Goal: Information Seeking & Learning: Find specific fact

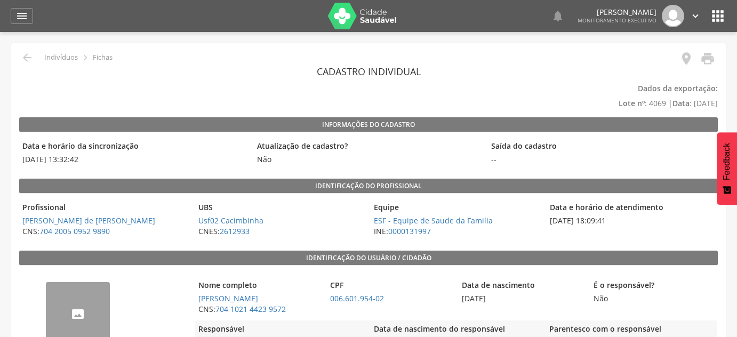
scroll to position [194, 0]
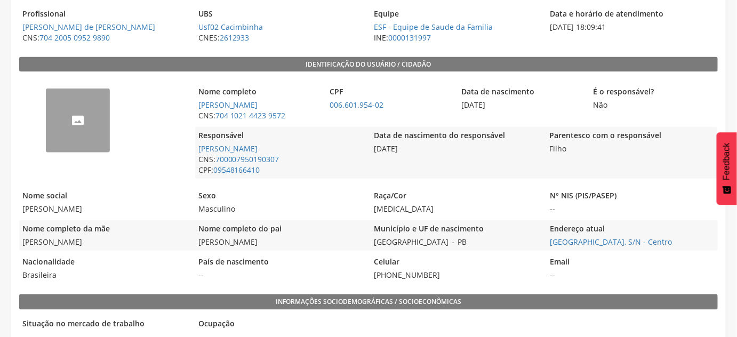
drag, startPoint x: 290, startPoint y: 101, endPoint x: 196, endPoint y: 103, distance: 93.8
click at [196, 103] on span "[PERSON_NAME]" at bounding box center [258, 105] width 126 height 11
copy link "[PERSON_NAME]"
click at [408, 104] on span "006.601.954-02" at bounding box center [390, 105] width 126 height 11
drag, startPoint x: 404, startPoint y: 100, endPoint x: 329, endPoint y: 105, distance: 74.3
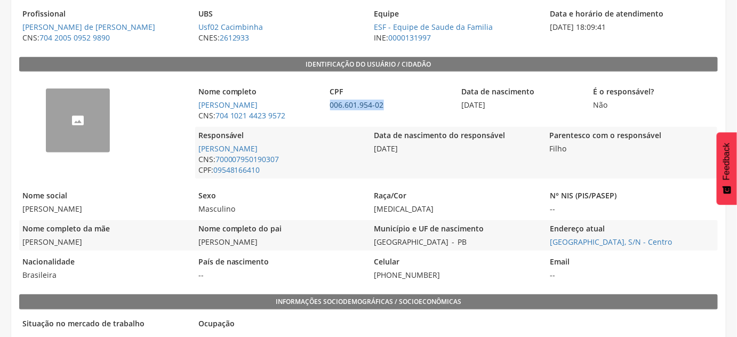
click at [329, 105] on span "006.601.954-02" at bounding box center [390, 105] width 126 height 11
copy link "006.601.954-02"
click at [527, 244] on div "Município e UF de nascimento São João do Tigre - PB" at bounding box center [455, 235] width 171 height 30
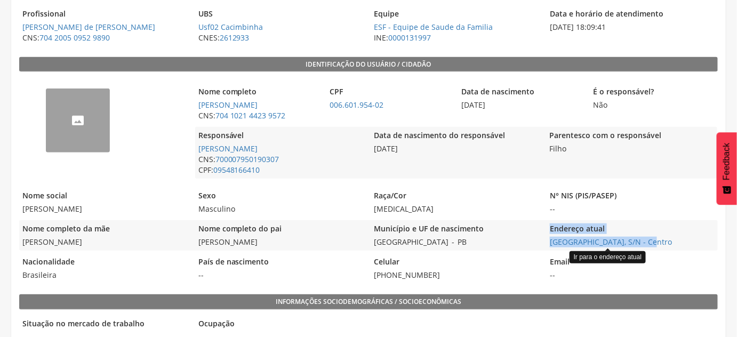
drag, startPoint x: 542, startPoint y: 240, endPoint x: 649, endPoint y: 235, distance: 107.3
click at [644, 238] on div "Nome completo da mãe Edilene Bezerra do Nascimento Nome completo do pai José Iv…" at bounding box center [368, 235] width 698 height 30
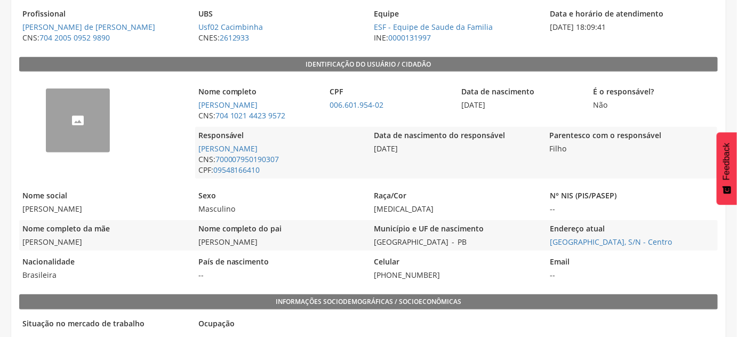
click at [698, 237] on span "Distrito Cacimbinha, S/N - Centro Ir para o endereço atual" at bounding box center [631, 242] width 171 height 11
drag, startPoint x: 690, startPoint y: 241, endPoint x: 550, endPoint y: 247, distance: 140.8
click at [550, 247] on div "Endereço atual Distrito Cacimbinha, S/N - Centro" at bounding box center [631, 235] width 171 height 30
copy link "Distrito Cacimbinha, S/N - Centro"
click at [308, 115] on span "CNS: 704 1021 4423 9572" at bounding box center [258, 115] width 126 height 11
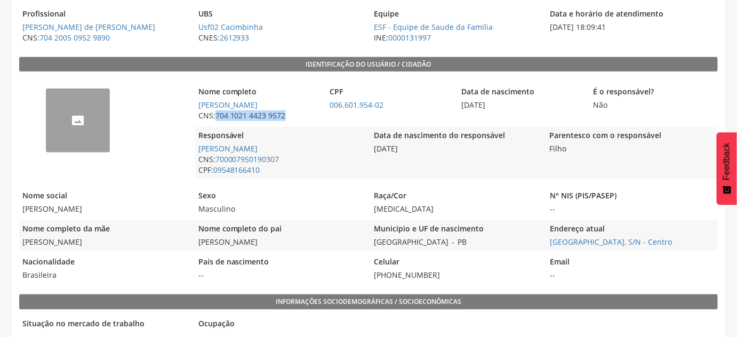
drag, startPoint x: 297, startPoint y: 117, endPoint x: 217, endPoint y: 116, distance: 79.4
click at [217, 116] on span "CNS: 704 1021 4423 9572" at bounding box center [258, 115] width 126 height 11
copy link "704 1021 4423 9572"
click at [703, 237] on span "Distrito Cacimbinha, S/N - Centro" at bounding box center [631, 242] width 171 height 11
drag, startPoint x: 697, startPoint y: 244, endPoint x: 550, endPoint y: 240, distance: 146.6
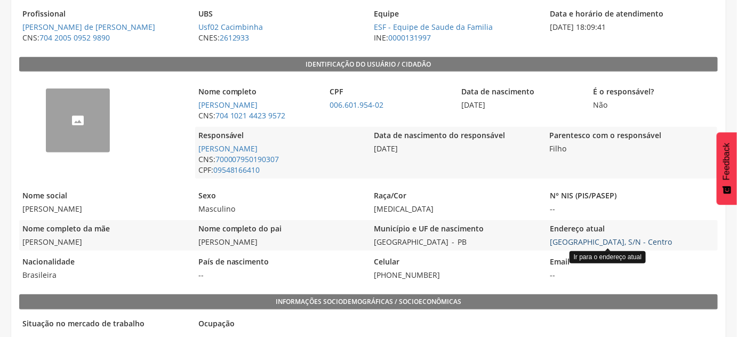
click at [550, 240] on span "Distrito Cacimbinha, S/N - Centro Ir para o endereço atual" at bounding box center [631, 242] width 171 height 11
copy link "Distrito Cacimbinha, S/N - Centro"
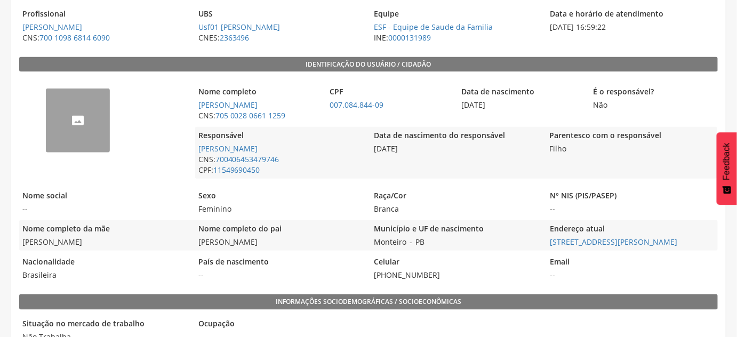
click at [523, 223] on legend "Município e UF de nascimento" at bounding box center [455, 229] width 171 height 12
drag, startPoint x: 549, startPoint y: 242, endPoint x: 667, endPoint y: 247, distance: 119.0
click at [667, 247] on div "Endereço atual Rua Maria José Carvalho Medeiros, 91 - Centro" at bounding box center [631, 235] width 171 height 30
copy link "Rua Maria José Carvalho Medeiros"
click at [502, 224] on legend "Município e UF de nascimento" at bounding box center [455, 229] width 171 height 12
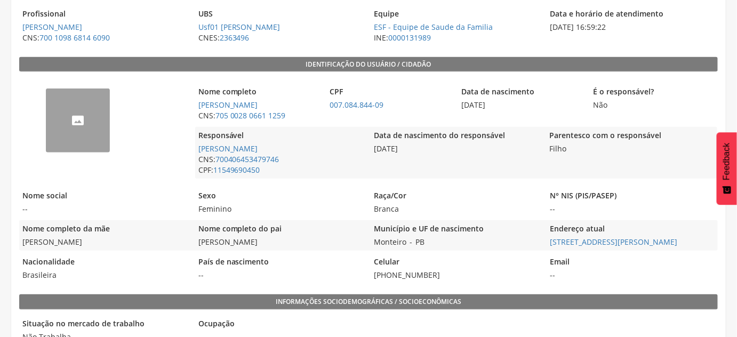
click at [529, 249] on div "-- Nome completo Layla Gabrielly Rodrigues Ventura CNS: 705 0028 0661 1259 CPF …" at bounding box center [368, 180] width 698 height 206
drag, startPoint x: 547, startPoint y: 241, endPoint x: 667, endPoint y: 241, distance: 119.9
click at [667, 241] on div "Nome completo da mãe Nayane Rodrigues Medeiros Nome completo do pai John Alves …" at bounding box center [368, 235] width 698 height 30
copy link "Rua Maria José Carvalho Medeiros"
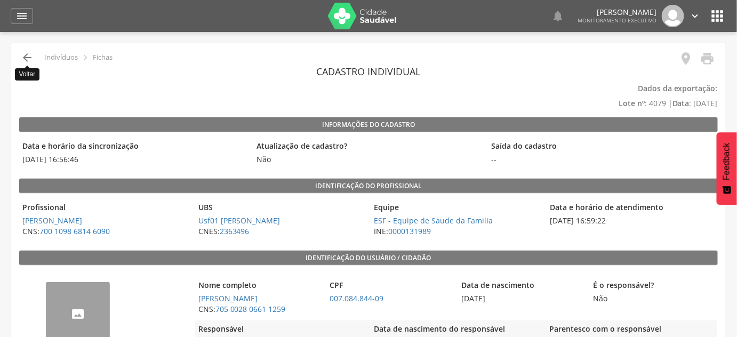
click at [24, 55] on icon "" at bounding box center [27, 57] width 13 height 13
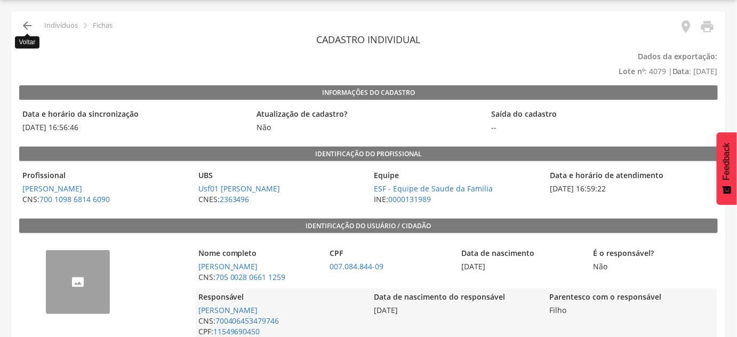
click at [23, 22] on icon "" at bounding box center [27, 25] width 13 height 13
click at [34, 30] on div " Indivíduos  Fichas" at bounding box center [65, 25] width 93 height 13
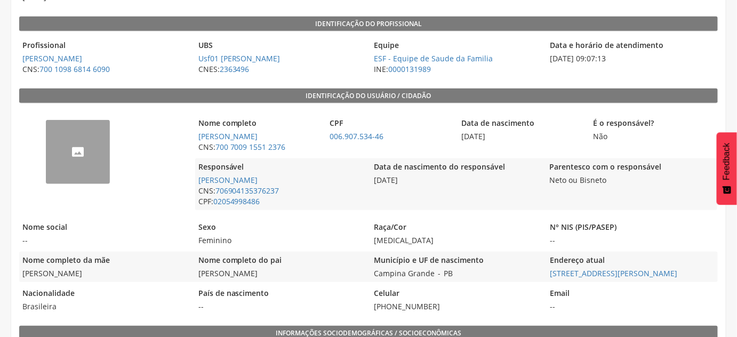
scroll to position [178, 0]
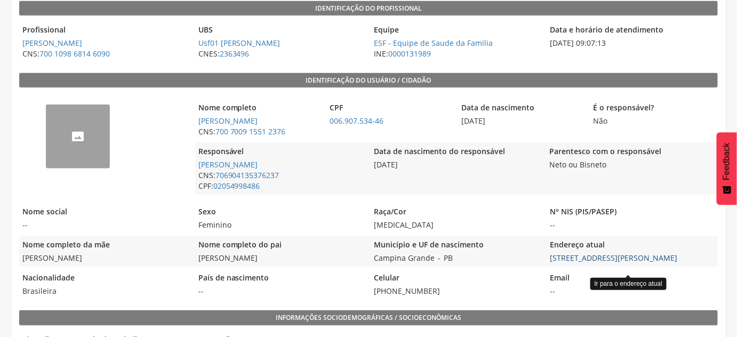
click at [591, 263] on link "[STREET_ADDRESS][PERSON_NAME]" at bounding box center [613, 258] width 127 height 10
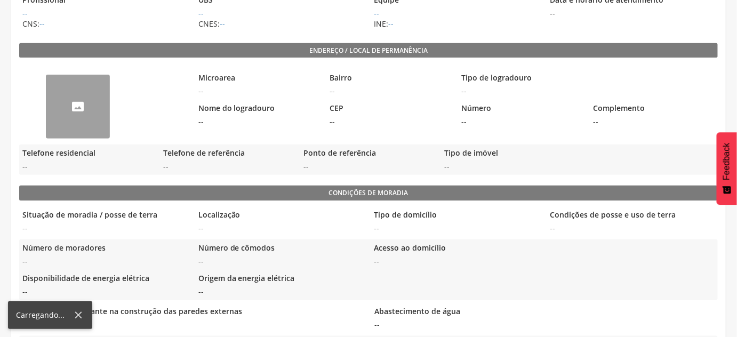
scroll to position [207, 0]
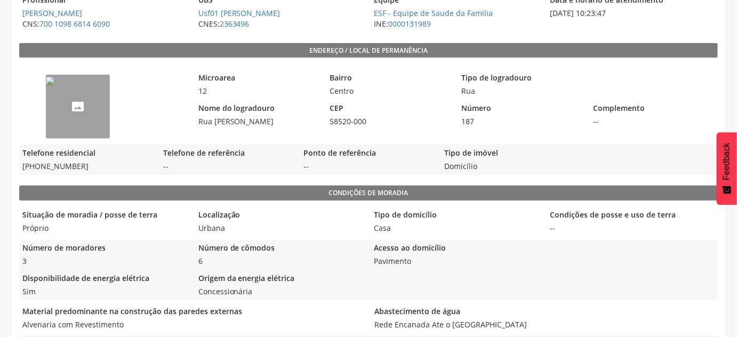
scroll to position [178, 0]
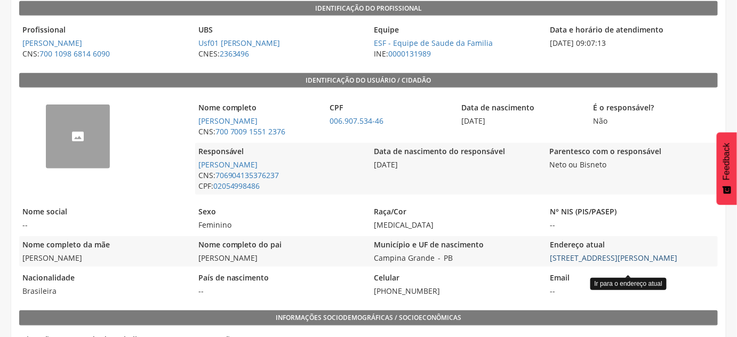
drag, startPoint x: 541, startPoint y: 266, endPoint x: 689, endPoint y: 268, distance: 148.7
click at [688, 267] on div "Nome completo da mãe Maria Andreina Medeiros Gonçalves Nome completo do pai Pau…" at bounding box center [368, 251] width 698 height 30
click at [714, 246] on div "Endereço atual Rua Maria Bernadete de Freitas, 187 - Centro" at bounding box center [631, 251] width 171 height 30
drag, startPoint x: 713, startPoint y: 270, endPoint x: 588, endPoint y: 270, distance: 125.3
click at [585, 263] on span "Rua Maria Bernadete de Freitas, 187 - Centro Ir para o endereço atual" at bounding box center [631, 258] width 171 height 11
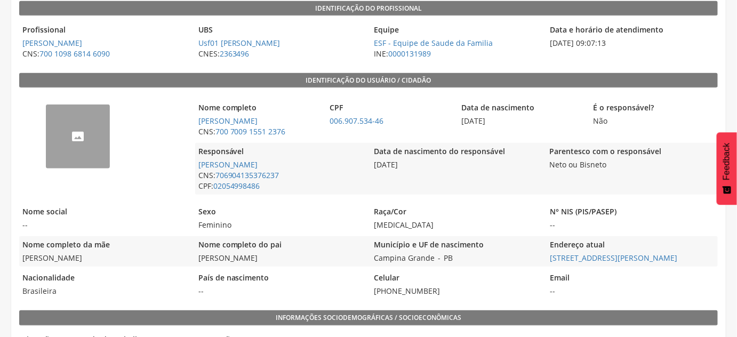
click at [700, 296] on span "--" at bounding box center [631, 291] width 171 height 11
drag, startPoint x: 544, startPoint y: 269, endPoint x: 658, endPoint y: 269, distance: 114.1
click at [658, 267] on div "Nome completo da mãe Maria Andreina Medeiros Gonçalves Nome completo do pai Pau…" at bounding box center [368, 251] width 698 height 30
copy link "Rua Maria Bernadete de Freitas"
click at [484, 267] on div "Município e UF de nascimento Campina Grande - PB" at bounding box center [455, 251] width 171 height 30
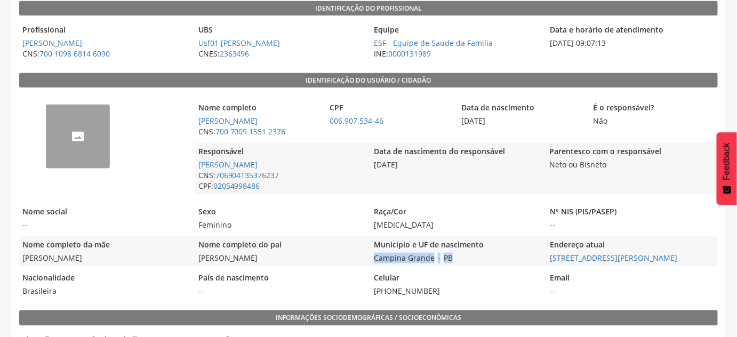
drag, startPoint x: 476, startPoint y: 270, endPoint x: 374, endPoint y: 271, distance: 102.4
click at [374, 267] on div "Município e UF de nascimento Campina Grande - PB" at bounding box center [455, 251] width 171 height 30
copy div "Campina Grande - PB"
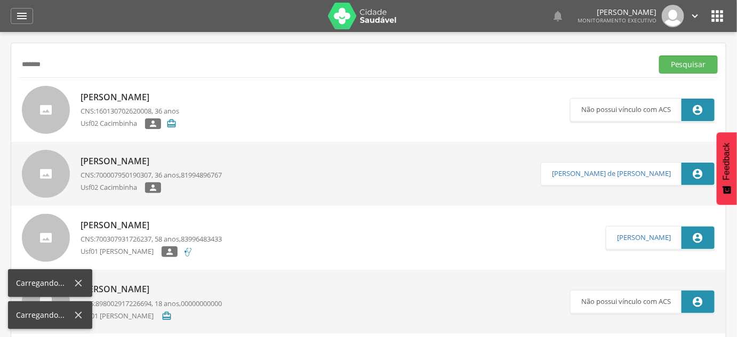
click at [68, 74] on div "******* Pesquisar" at bounding box center [368, 64] width 698 height 26
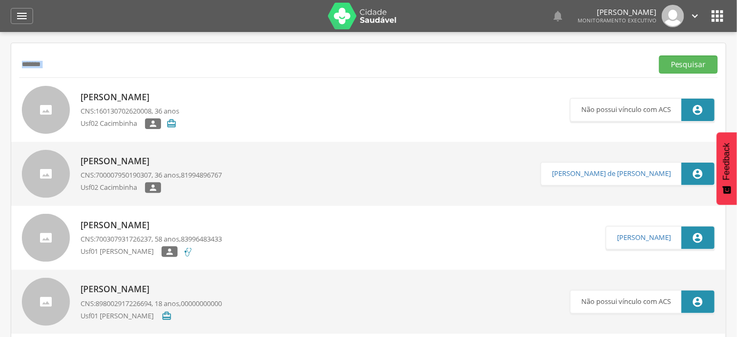
click at [90, 52] on div "******* Pesquisar" at bounding box center [368, 64] width 698 height 26
click at [95, 70] on input "*******" at bounding box center [333, 64] width 629 height 18
click at [659, 55] on button "Pesquisar" at bounding box center [688, 64] width 59 height 18
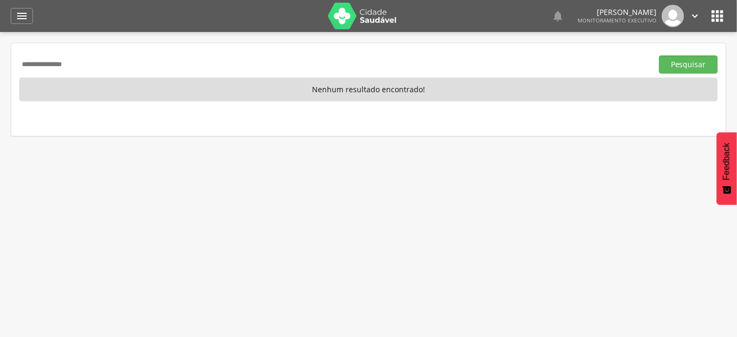
click at [95, 70] on input "**********" at bounding box center [333, 64] width 629 height 18
click at [94, 74] on div "**********" at bounding box center [368, 64] width 698 height 26
click at [48, 62] on input "**********" at bounding box center [333, 64] width 629 height 18
click at [66, 45] on div "**********" at bounding box center [368, 89] width 714 height 93
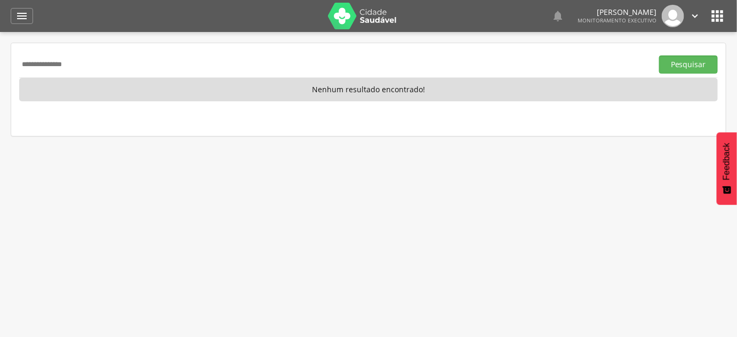
click at [65, 63] on input "**********" at bounding box center [333, 64] width 629 height 18
click at [140, 67] on input "**********" at bounding box center [333, 64] width 629 height 18
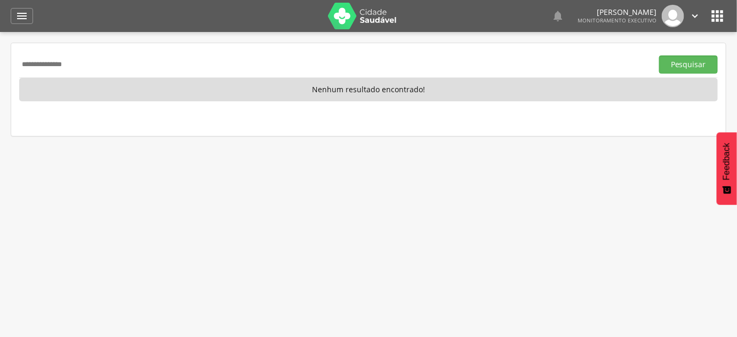
click at [140, 67] on input "**********" at bounding box center [333, 64] width 629 height 18
click at [659, 55] on button "Pesquisar" at bounding box center [688, 64] width 59 height 18
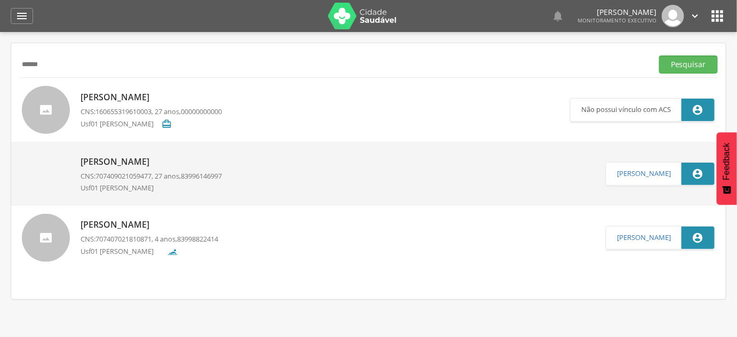
click at [182, 164] on p "[PERSON_NAME]" at bounding box center [150, 162] width 141 height 12
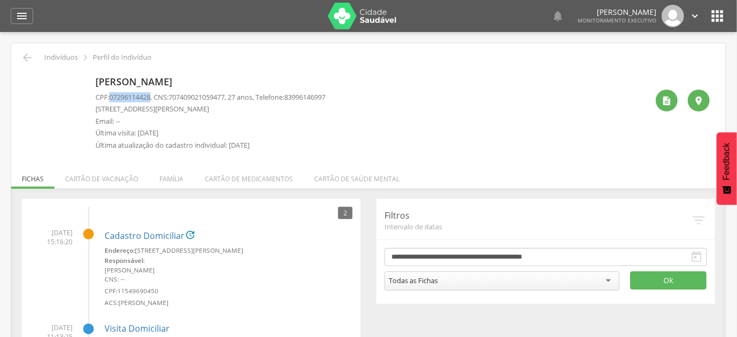
drag, startPoint x: 111, startPoint y: 98, endPoint x: 154, endPoint y: 98, distance: 42.6
click at [150, 98] on span "07296114428" at bounding box center [129, 97] width 41 height 10
copy span "07296114428"
click at [172, 175] on li "Família" at bounding box center [171, 176] width 45 height 25
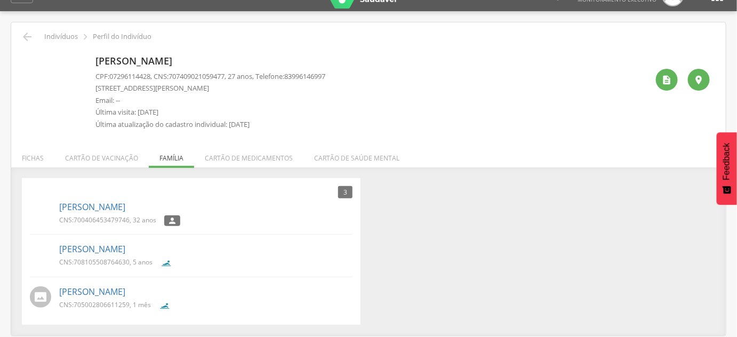
scroll to position [32, 0]
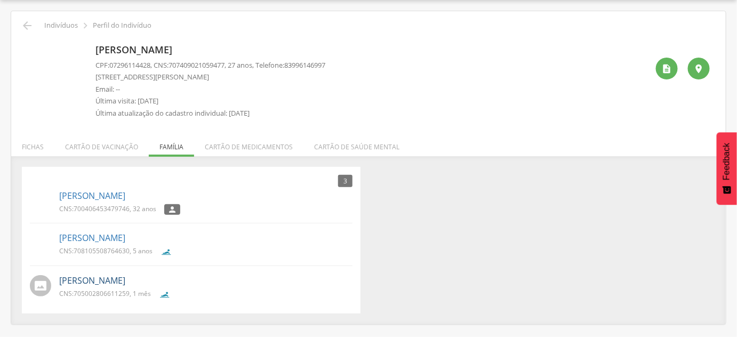
click at [125, 283] on link "[PERSON_NAME]" at bounding box center [92, 281] width 66 height 12
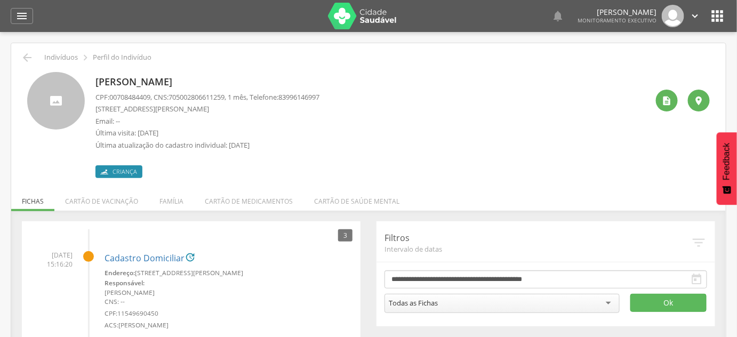
drag, startPoint x: 95, startPoint y: 85, endPoint x: 294, endPoint y: 83, distance: 199.4
click at [294, 83] on p "[PERSON_NAME]" at bounding box center [207, 82] width 224 height 14
copy p "[PERSON_NAME]"
click at [128, 94] on span "00708484409" at bounding box center [129, 97] width 41 height 10
drag, startPoint x: 110, startPoint y: 99, endPoint x: 153, endPoint y: 99, distance: 43.2
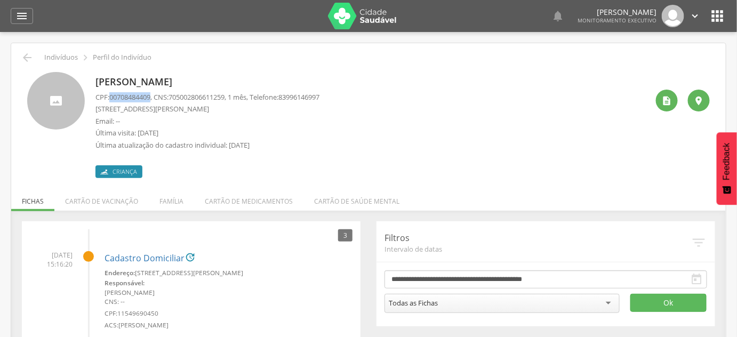
click at [153, 99] on p "CPF: 00708484409 , CNS: [PHONE_NUMBER] , 1 mês, Telefone: [PHONE_NUMBER]" at bounding box center [207, 97] width 224 height 10
copy p "00708484409"
click at [175, 102] on div "CPF: 00708484409 , CNS: [PHONE_NUMBER] , 1 mês, Telefone: [PHONE_NUMBER] [STREE…" at bounding box center [207, 123] width 224 height 63
drag, startPoint x: 176, startPoint y: 95, endPoint x: 233, endPoint y: 95, distance: 57.0
click at [224, 95] on span "705002806611259" at bounding box center [196, 97] width 56 height 10
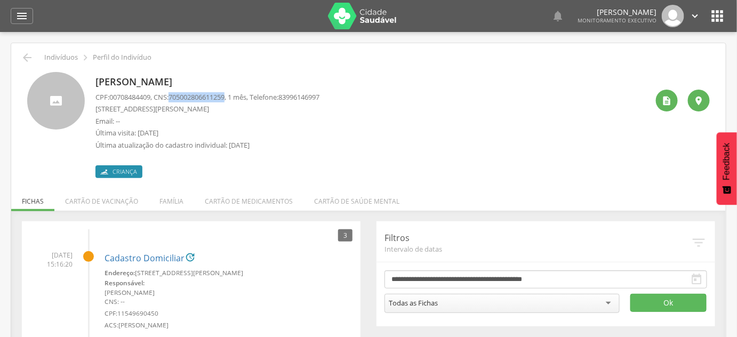
copy span "705002806611259"
click at [279, 160] on div "Criança" at bounding box center [207, 167] width 224 height 22
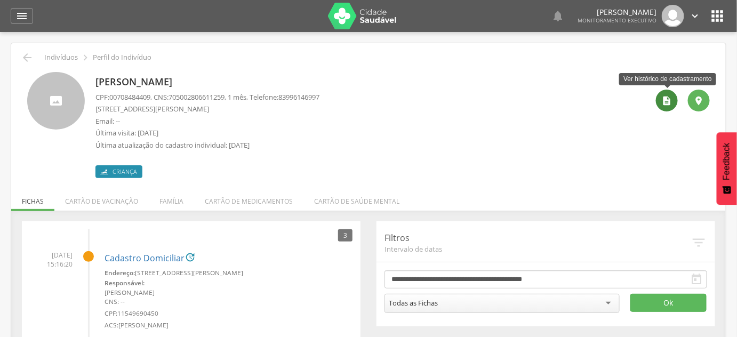
click at [666, 98] on icon "" at bounding box center [667, 100] width 11 height 11
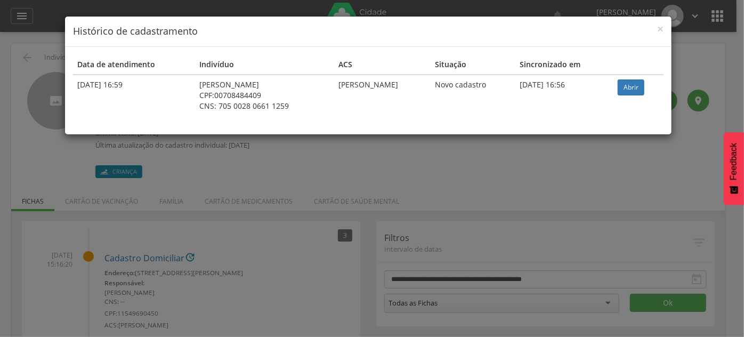
click at [665, 29] on div "× Histórico de cadastramento" at bounding box center [368, 32] width 607 height 30
click at [662, 29] on span "×" at bounding box center [660, 28] width 6 height 15
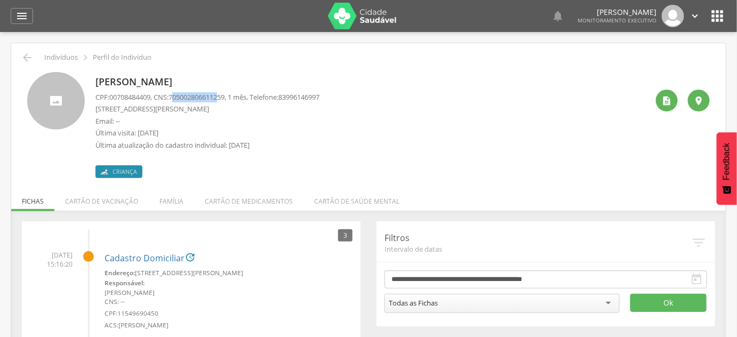
drag, startPoint x: 177, startPoint y: 98, endPoint x: 228, endPoint y: 96, distance: 50.7
click at [224, 96] on span "705002806611259" at bounding box center [196, 97] width 56 height 10
click at [224, 95] on span "705002806611259" at bounding box center [196, 97] width 56 height 10
drag, startPoint x: 176, startPoint y: 96, endPoint x: 233, endPoint y: 97, distance: 56.5
click at [224, 97] on span "705002806611259" at bounding box center [196, 97] width 56 height 10
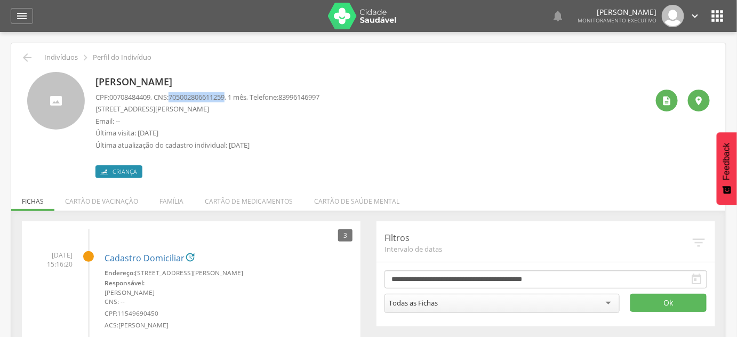
copy span "705002806611259"
click at [676, 106] on div " " at bounding box center [679, 125] width 62 height 106
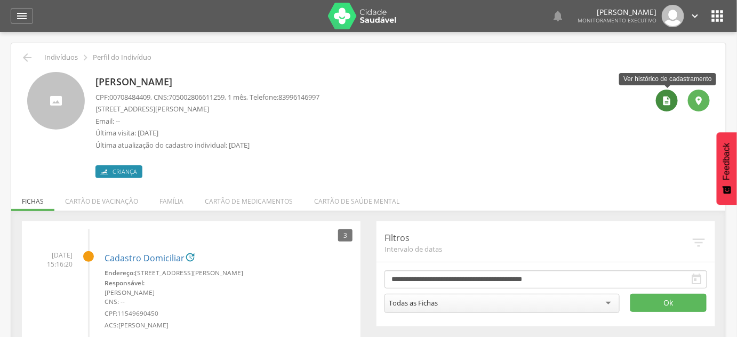
click at [672, 103] on icon "" at bounding box center [667, 100] width 11 height 11
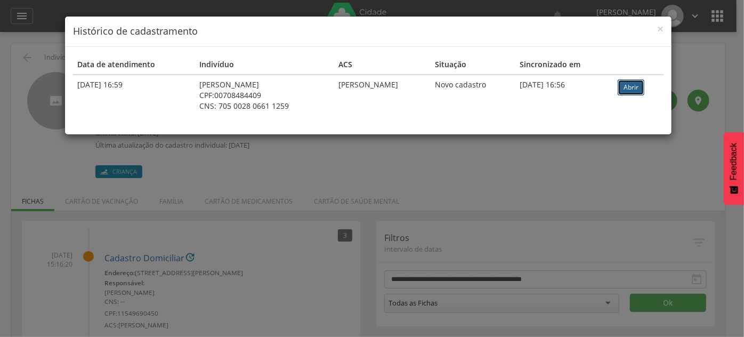
click at [628, 89] on link "Abrir" at bounding box center [631, 87] width 27 height 16
click at [35, 121] on div "× Histórico de cadastramento Data de atendimento Indivíduo ACS Situação Sincron…" at bounding box center [372, 168] width 744 height 337
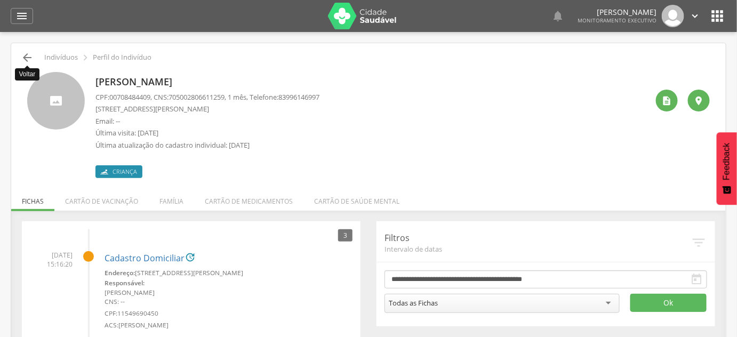
click at [31, 59] on icon "" at bounding box center [27, 57] width 13 height 13
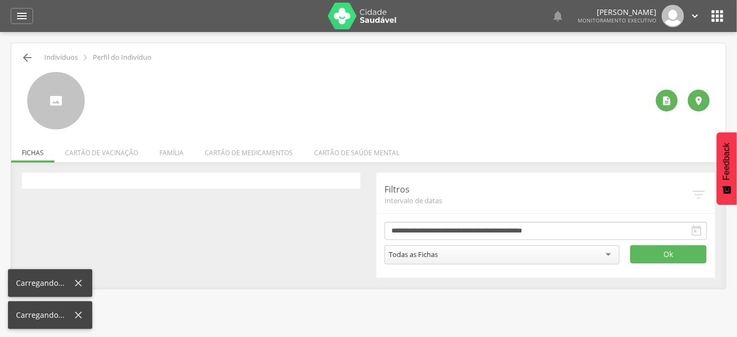
scroll to position [32, 0]
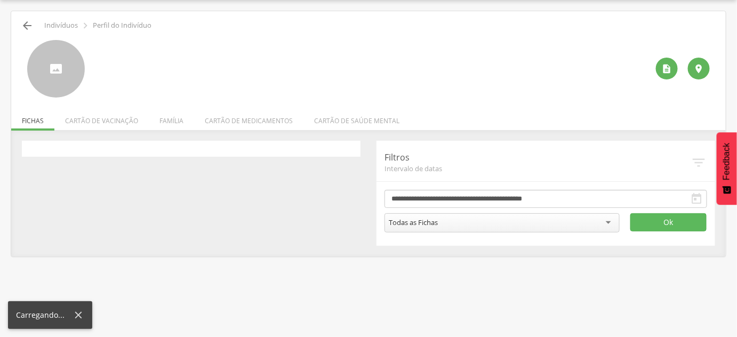
click at [27, 21] on icon "" at bounding box center [27, 25] width 13 height 13
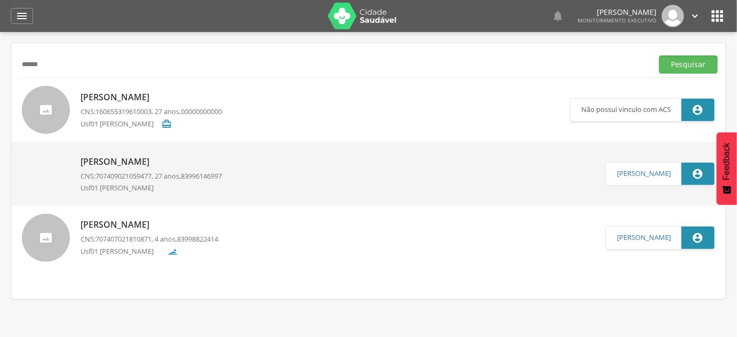
click at [55, 61] on input "******" at bounding box center [333, 64] width 629 height 18
click at [55, 62] on input "******" at bounding box center [333, 64] width 629 height 18
click at [659, 55] on button "Pesquisar" at bounding box center [688, 64] width 59 height 18
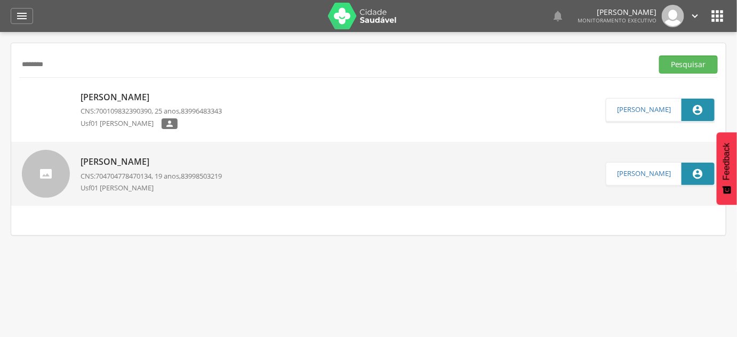
click at [150, 177] on span "704704778470134" at bounding box center [123, 176] width 56 height 10
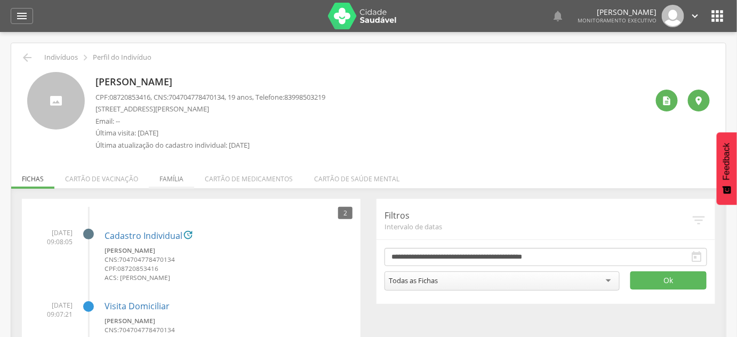
click at [176, 184] on li "Família" at bounding box center [171, 176] width 45 height 25
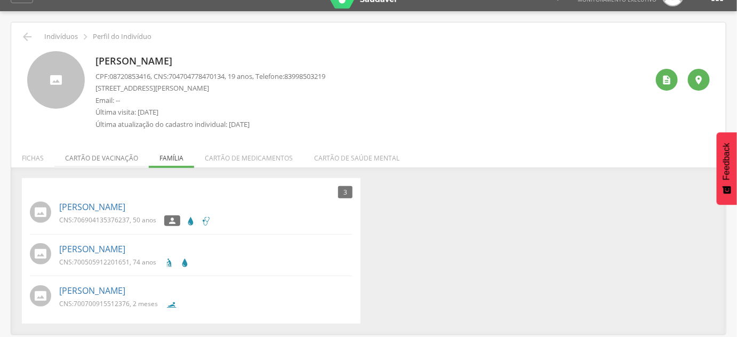
scroll to position [32, 0]
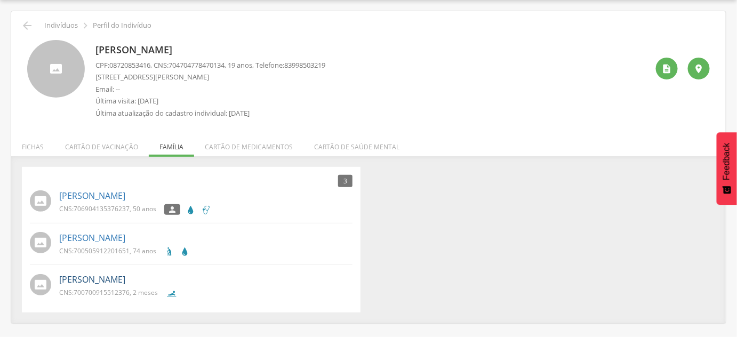
click at [125, 279] on link "[PERSON_NAME]" at bounding box center [92, 279] width 66 height 12
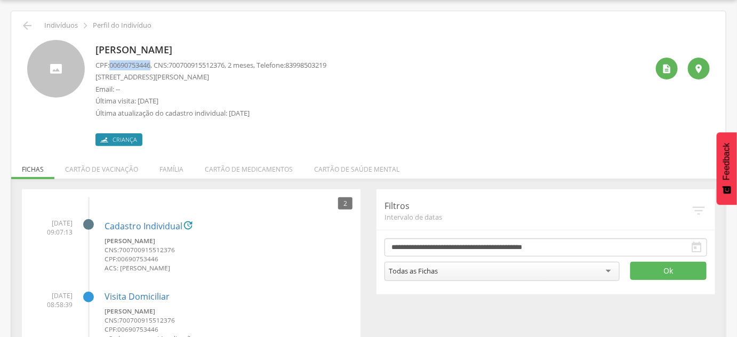
drag, startPoint x: 111, startPoint y: 66, endPoint x: 154, endPoint y: 66, distance: 42.6
click at [150, 66] on span "00690753446" at bounding box center [129, 65] width 41 height 10
click at [209, 66] on span "700700915512376" at bounding box center [196, 65] width 56 height 10
click at [216, 49] on p "[PERSON_NAME]" at bounding box center [210, 50] width 231 height 14
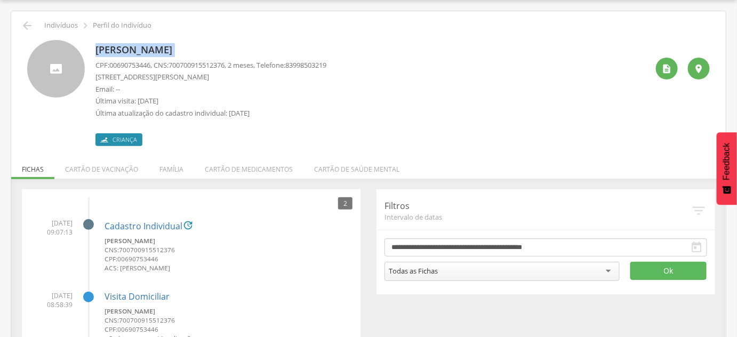
click at [216, 49] on p "[PERSON_NAME]" at bounding box center [210, 50] width 231 height 14
copy div "[PERSON_NAME]"
click at [124, 70] on div "CPF: 00690753446 , CNS: [PHONE_NUMBER] , 2 meses, Telefone: [PHONE_NUMBER] [STR…" at bounding box center [210, 91] width 231 height 63
click at [128, 63] on span "00690753446" at bounding box center [129, 65] width 41 height 10
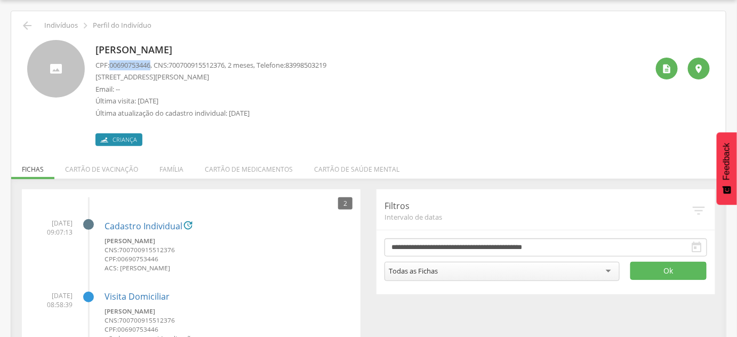
copy span "00690753446"
click at [195, 68] on span "700700915512376" at bounding box center [196, 65] width 56 height 10
copy span "700700915512376"
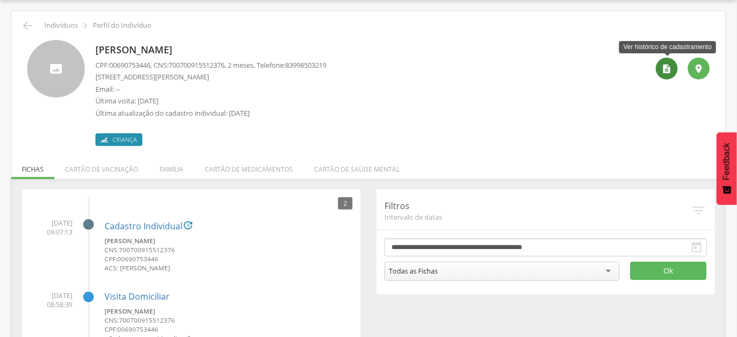
click at [662, 76] on div "" at bounding box center [667, 69] width 22 height 22
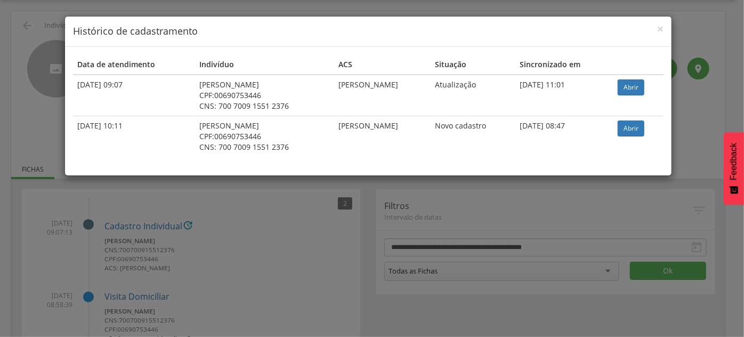
click at [626, 79] on td "Abrir" at bounding box center [639, 96] width 50 height 42
click at [631, 83] on link "Abrir" at bounding box center [631, 87] width 27 height 16
click at [20, 85] on div "× Histórico de cadastramento Data de atendimento Indivíduo ACS Situação Sincron…" at bounding box center [372, 168] width 744 height 337
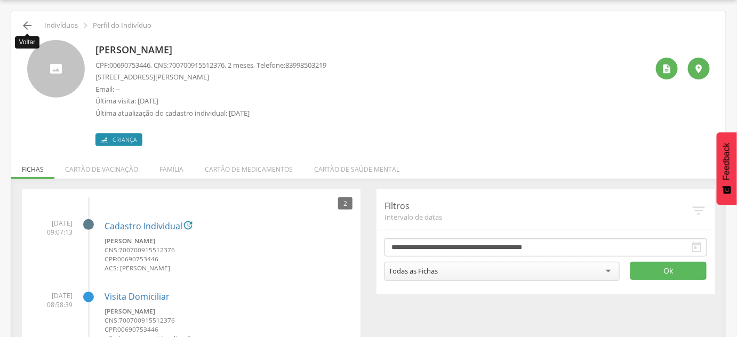
click at [26, 26] on icon "" at bounding box center [27, 25] width 13 height 13
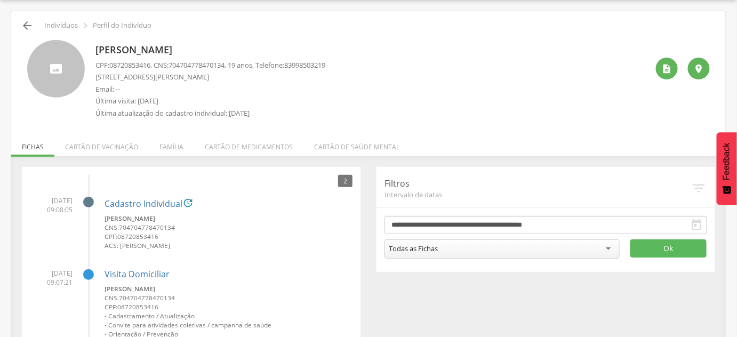
click at [28, 27] on icon "" at bounding box center [27, 25] width 13 height 13
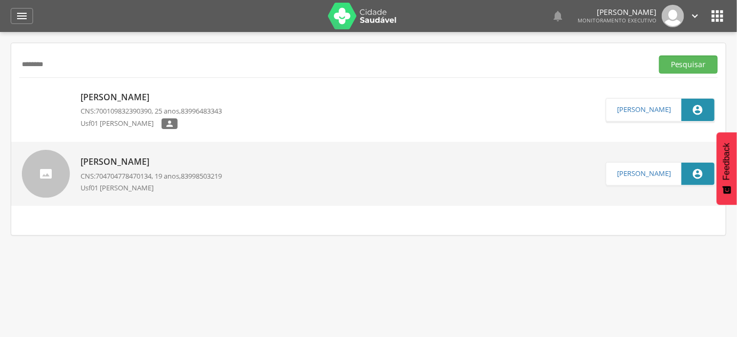
click at [62, 55] on input "********" at bounding box center [333, 64] width 629 height 18
click at [659, 55] on button "Pesquisar" at bounding box center [688, 64] width 59 height 18
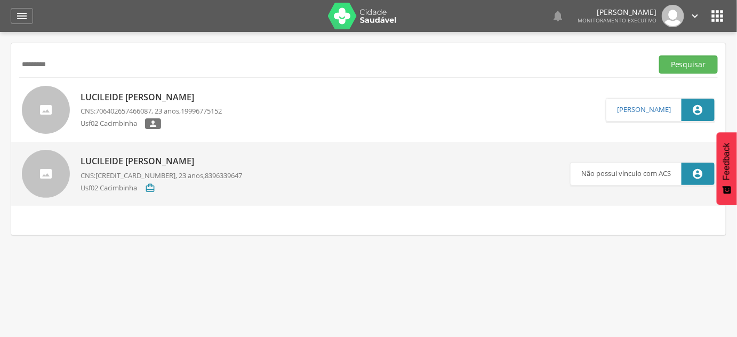
click at [189, 98] on p "Lucileide [PERSON_NAME]" at bounding box center [150, 97] width 141 height 12
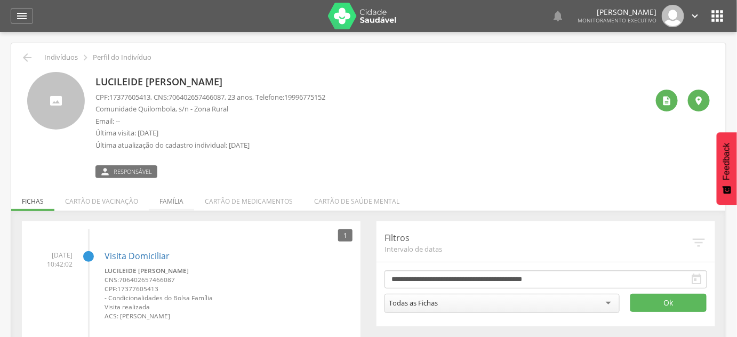
click at [172, 208] on li "Família" at bounding box center [171, 198] width 45 height 25
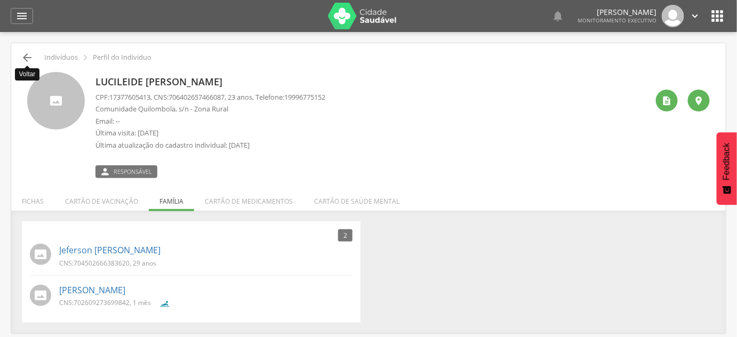
click at [31, 54] on icon "" at bounding box center [27, 57] width 13 height 13
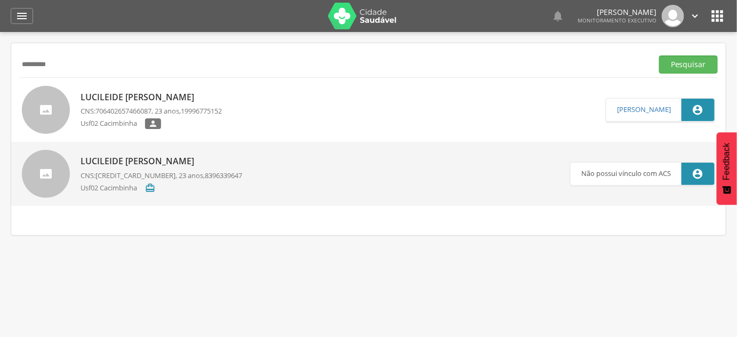
click at [36, 68] on input "*********" at bounding box center [333, 64] width 629 height 18
click at [659, 55] on button "Pesquisar" at bounding box center [688, 64] width 59 height 18
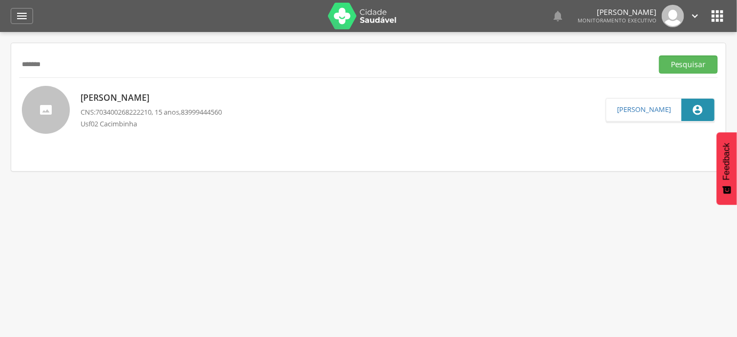
click at [151, 110] on span "703400268222210" at bounding box center [123, 112] width 56 height 10
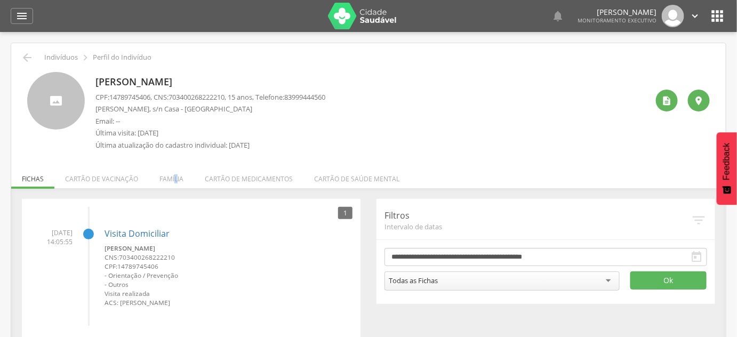
click at [175, 178] on li "Família" at bounding box center [171, 176] width 45 height 25
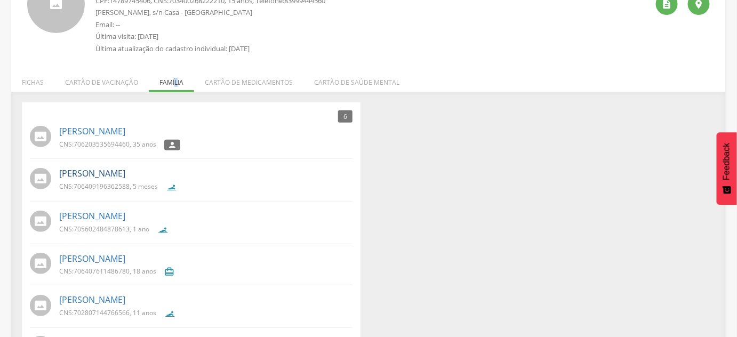
click at [109, 173] on link "[PERSON_NAME]" at bounding box center [92, 173] width 66 height 12
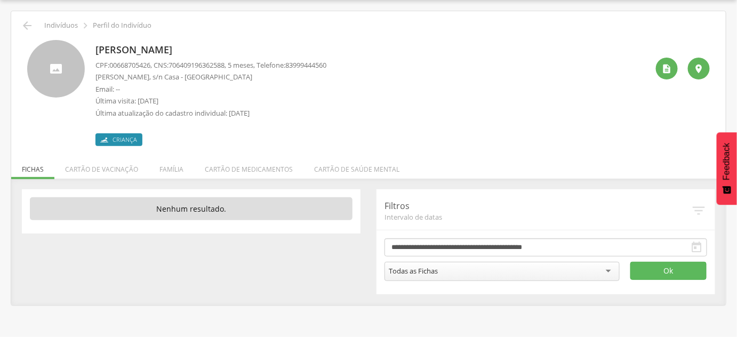
click at [19, 21] on div " Indivíduos  Perfil do Indivíduo" at bounding box center [368, 25] width 698 height 13
click at [27, 21] on icon "" at bounding box center [27, 25] width 13 height 13
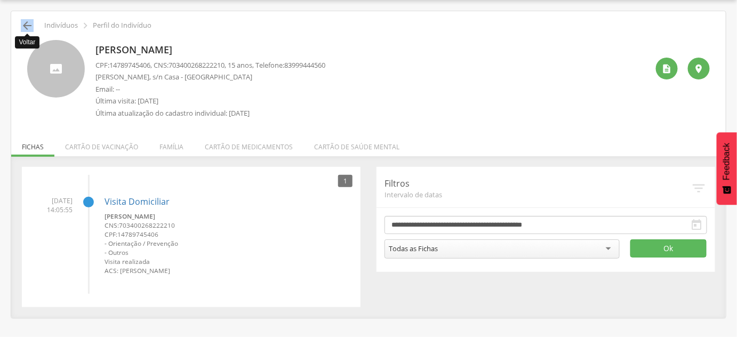
click at [28, 23] on icon "" at bounding box center [27, 25] width 13 height 13
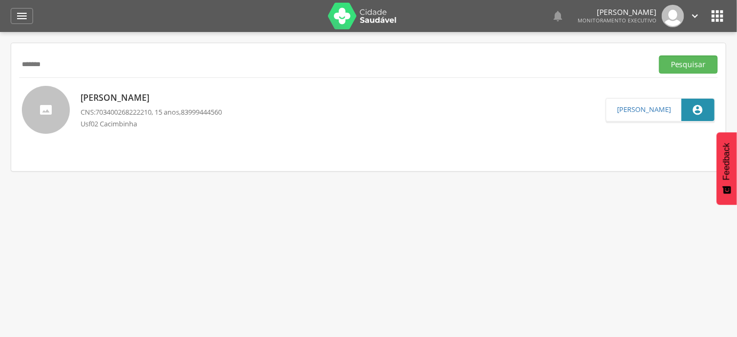
click at [62, 64] on input "*******" at bounding box center [333, 64] width 629 height 18
click at [659, 55] on button "Pesquisar" at bounding box center [688, 64] width 59 height 18
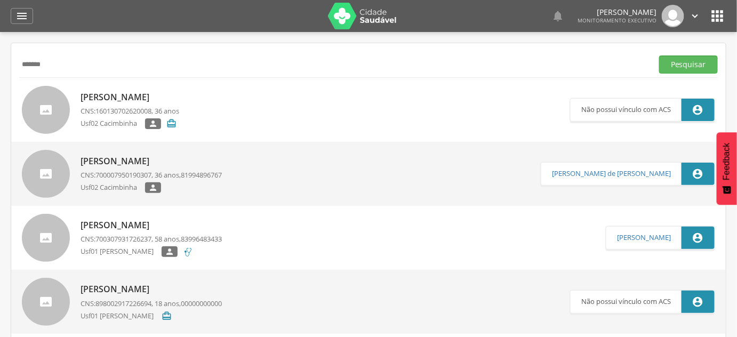
click at [171, 170] on p "CNS: 700007950190307 , 36 anos, 81994896767" at bounding box center [150, 175] width 141 height 10
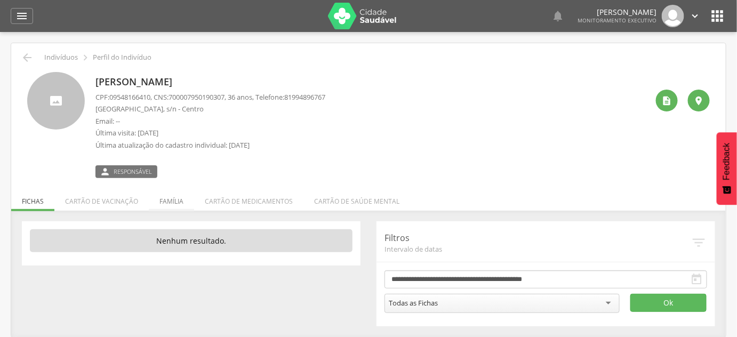
click at [166, 200] on li "Família" at bounding box center [171, 198] width 45 height 25
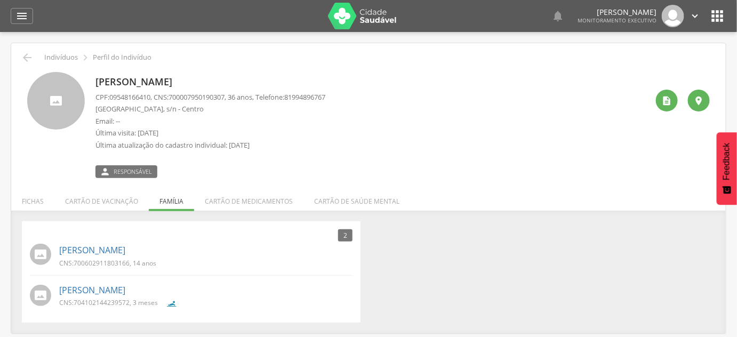
scroll to position [32, 0]
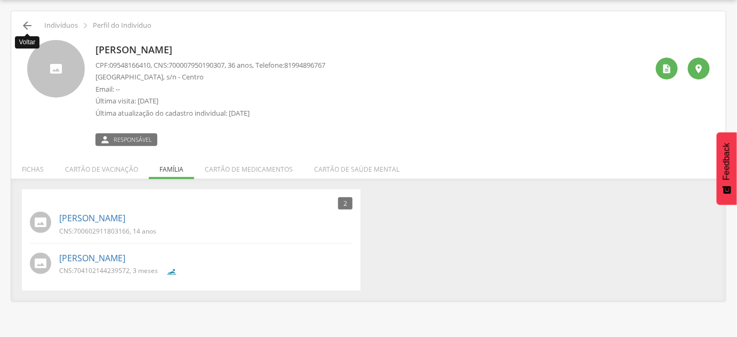
click at [21, 27] on icon "" at bounding box center [27, 25] width 13 height 13
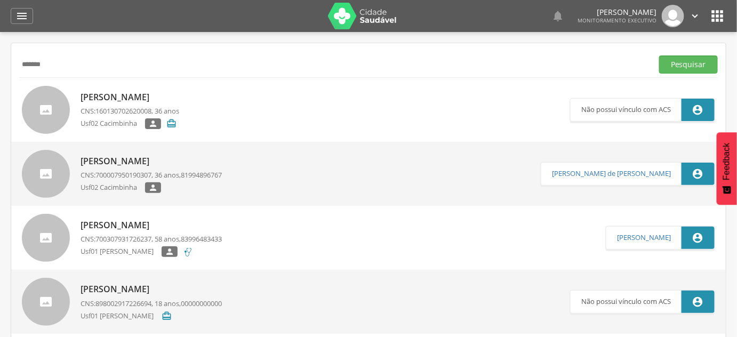
click at [60, 75] on div "******* Pesquisar" at bounding box center [368, 64] width 698 height 26
click at [60, 73] on div "******* Pesquisar" at bounding box center [368, 64] width 698 height 26
click at [61, 68] on input "*******" at bounding box center [333, 64] width 629 height 18
click at [659, 55] on button "Pesquisar" at bounding box center [688, 64] width 59 height 18
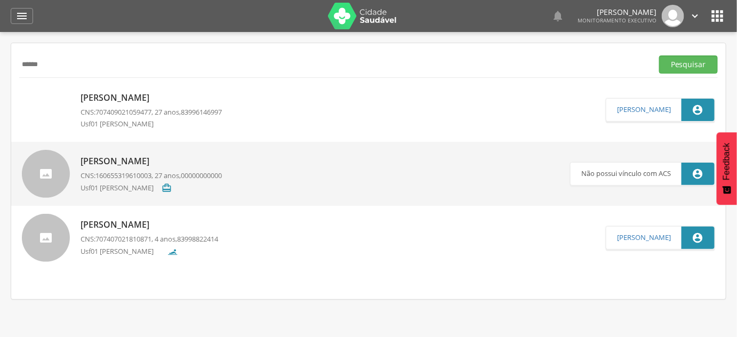
click at [181, 108] on p "CNS: 707409021059477 , 27 anos, 83996146997" at bounding box center [150, 112] width 141 height 10
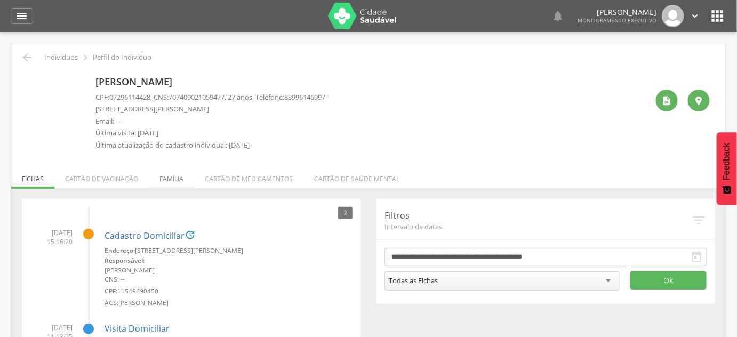
click at [166, 179] on li "Família" at bounding box center [171, 176] width 45 height 25
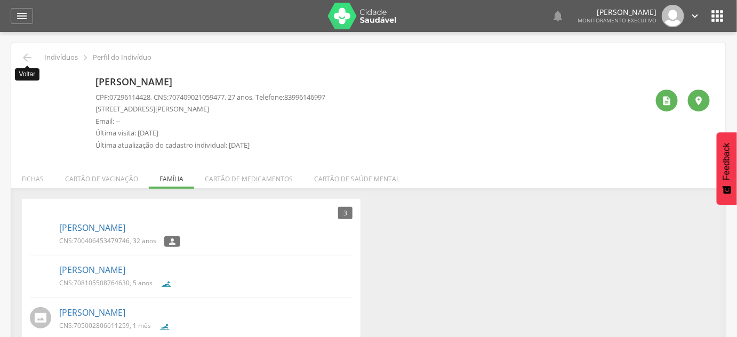
click at [28, 61] on icon "" at bounding box center [27, 57] width 13 height 13
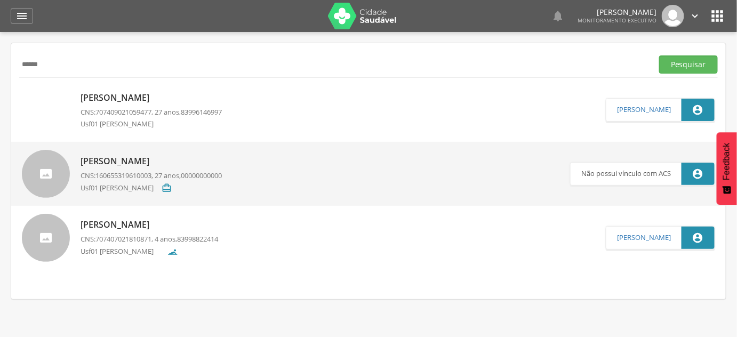
click at [54, 69] on input "******" at bounding box center [333, 64] width 629 height 18
type input "*******"
click at [659, 55] on button "Pesquisar" at bounding box center [688, 64] width 59 height 18
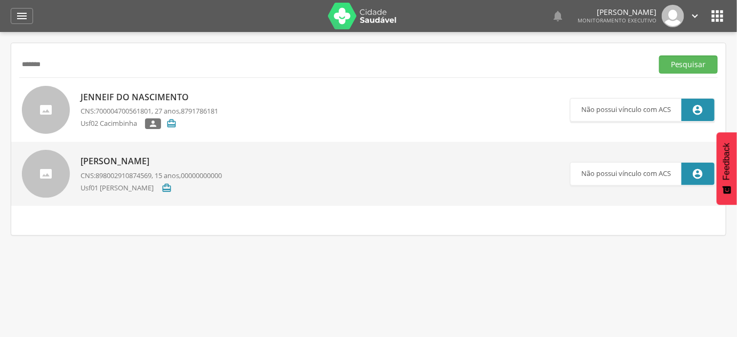
click at [126, 169] on div "[PERSON_NAME] CNS: 898002910874569 , 15 anos, 00000000000 Usf01 [PERSON_NAME] " at bounding box center [150, 173] width 141 height 43
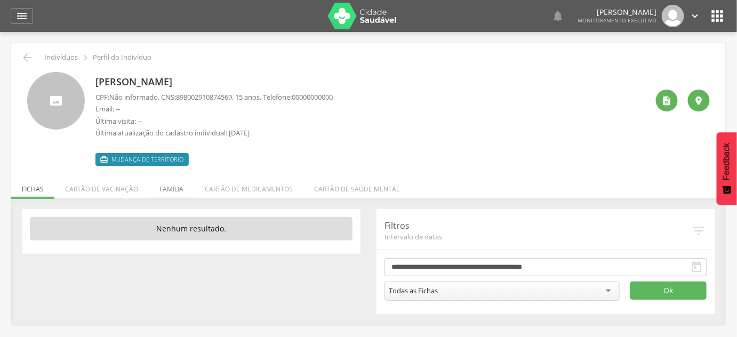
click at [171, 198] on li "Família" at bounding box center [171, 186] width 45 height 25
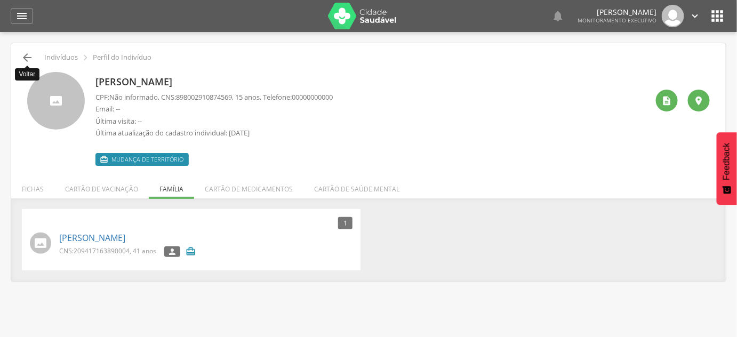
click at [26, 54] on icon "" at bounding box center [27, 57] width 13 height 13
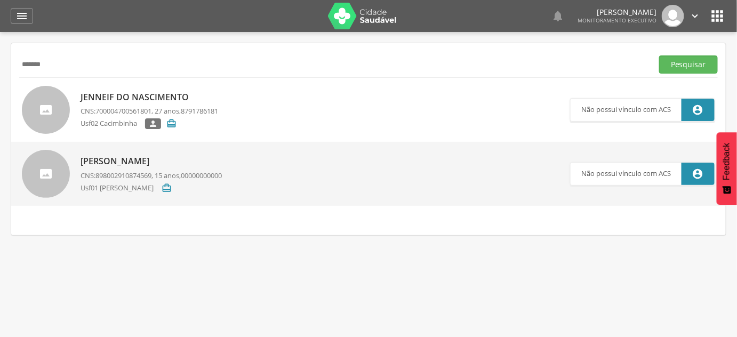
click at [121, 120] on p "Usf02 Cacimbinha" at bounding box center [112, 123] width 65 height 11
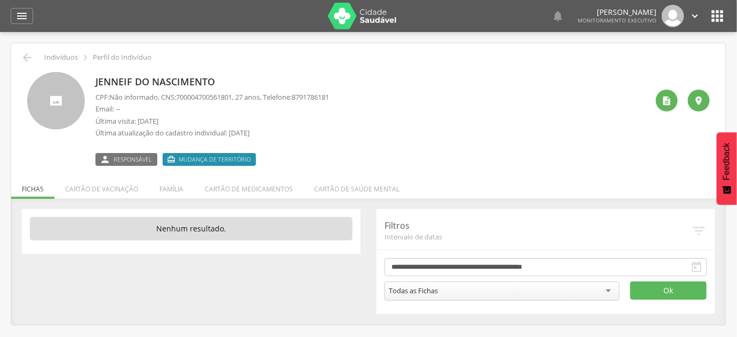
click at [169, 185] on li "Família" at bounding box center [171, 186] width 45 height 25
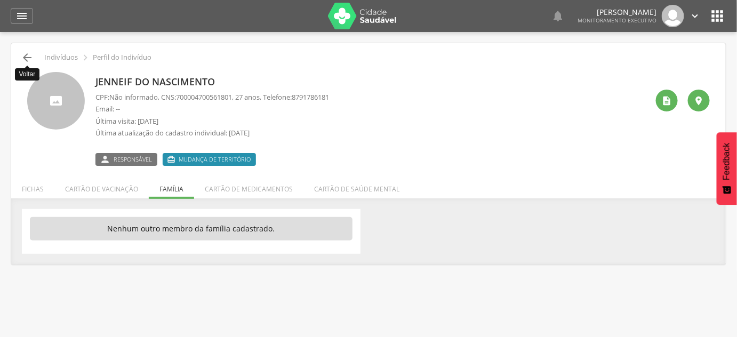
click at [21, 58] on icon "" at bounding box center [27, 57] width 13 height 13
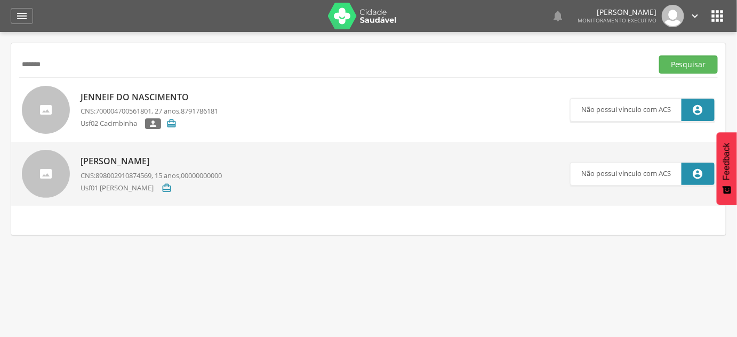
drag, startPoint x: 87, startPoint y: 58, endPoint x: 0, endPoint y: 70, distance: 88.4
click at [0, 70] on div " Supervisão  Distritos  Ubs Coordenador: - São João do Tigre / [GEOGRAPHIC_D…" at bounding box center [368, 200] width 737 height 337
click at [68, 61] on input "text" at bounding box center [333, 64] width 629 height 18
